Goal: Find specific page/section: Find specific page/section

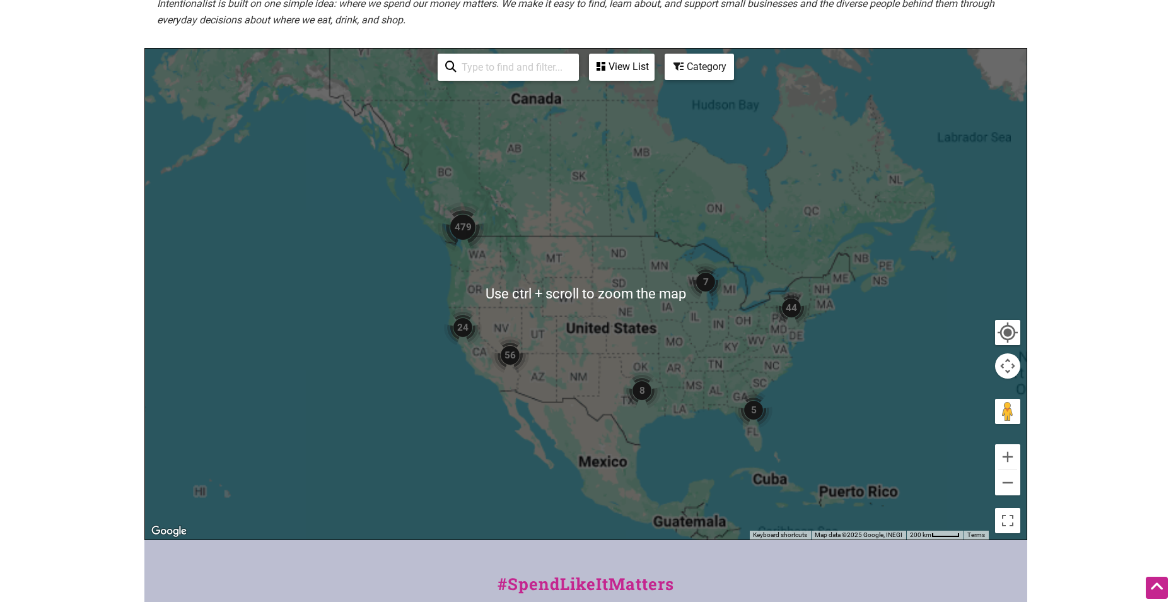
scroll to position [421, 0]
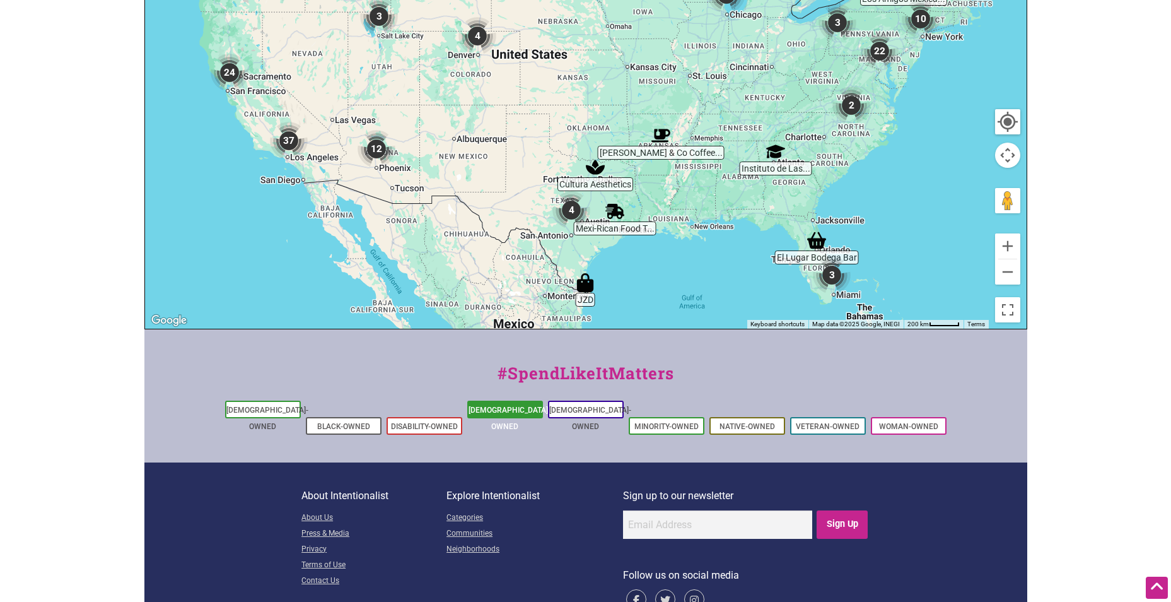
click at [514, 407] on link "[DEMOGRAPHIC_DATA]-Owned" at bounding box center [509, 417] width 82 height 25
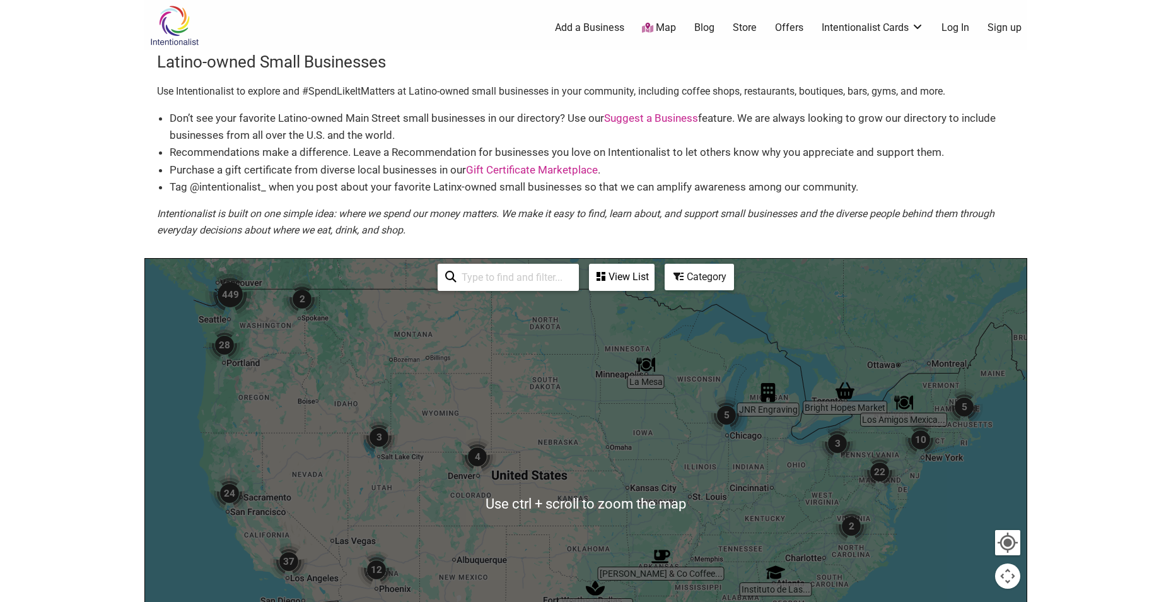
click at [953, 453] on div at bounding box center [585, 504] width 881 height 491
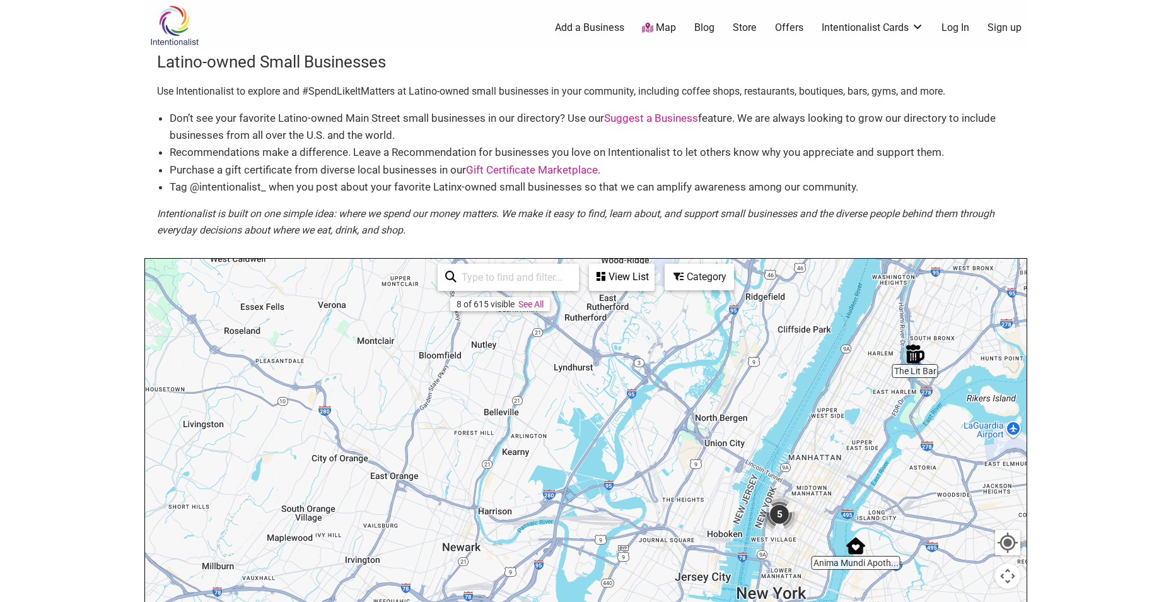
drag, startPoint x: 713, startPoint y: 388, endPoint x: 766, endPoint y: 434, distance: 70.6
click at [765, 434] on div at bounding box center [585, 504] width 881 height 491
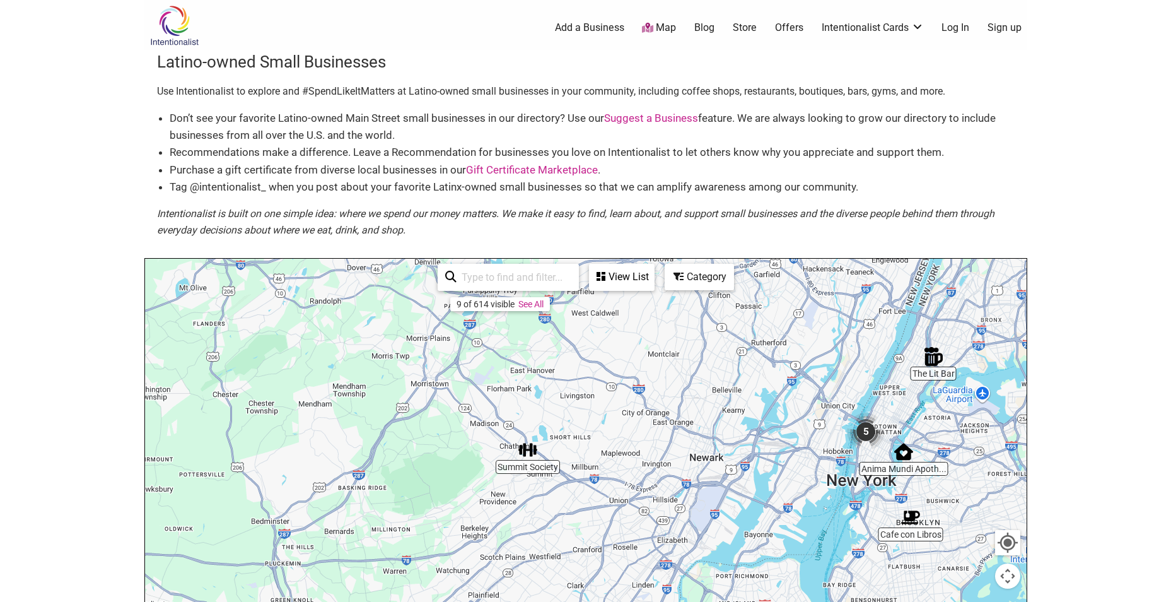
drag, startPoint x: 692, startPoint y: 454, endPoint x: 778, endPoint y: 420, distance: 92.9
click at [778, 420] on div at bounding box center [585, 504] width 881 height 491
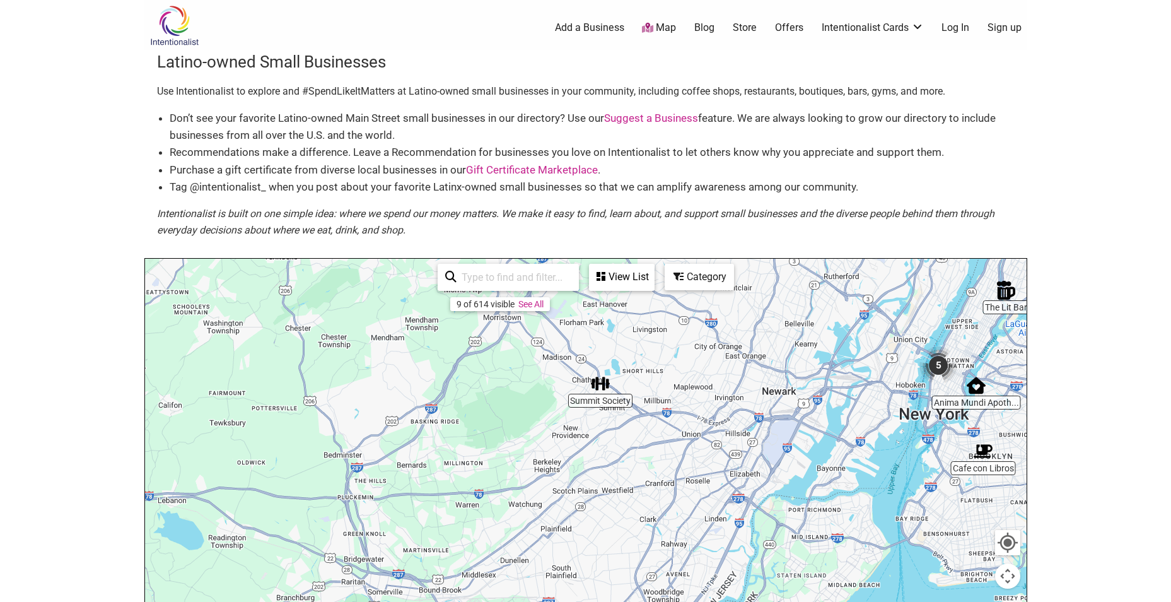
drag, startPoint x: 723, startPoint y: 441, endPoint x: 794, endPoint y: 374, distance: 98.1
click at [794, 374] on div at bounding box center [585, 504] width 881 height 491
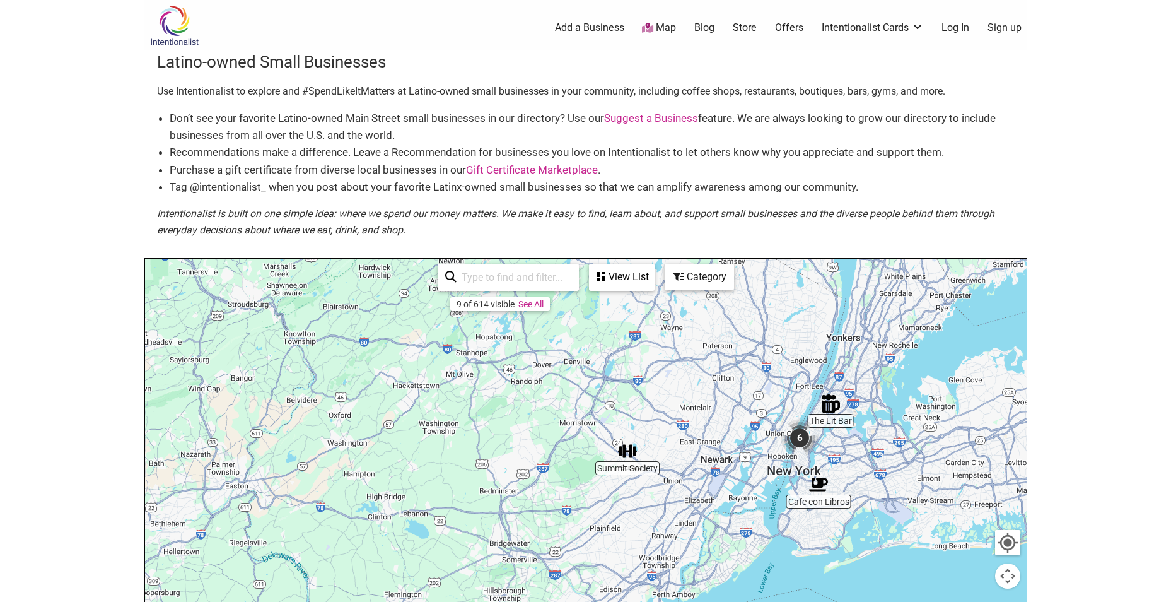
drag, startPoint x: 803, startPoint y: 459, endPoint x: 755, endPoint y: 503, distance: 65.2
click at [755, 503] on div at bounding box center [585, 504] width 881 height 491
